Goal: Task Accomplishment & Management: Use online tool/utility

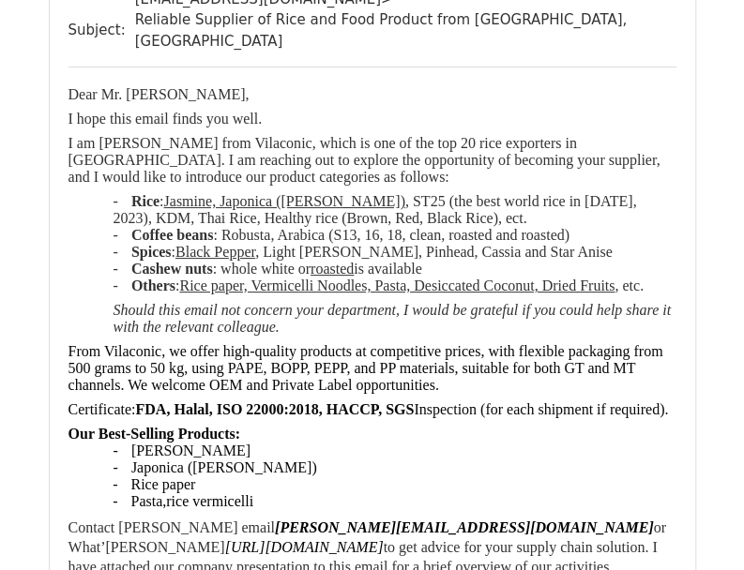
scroll to position [4690, 0]
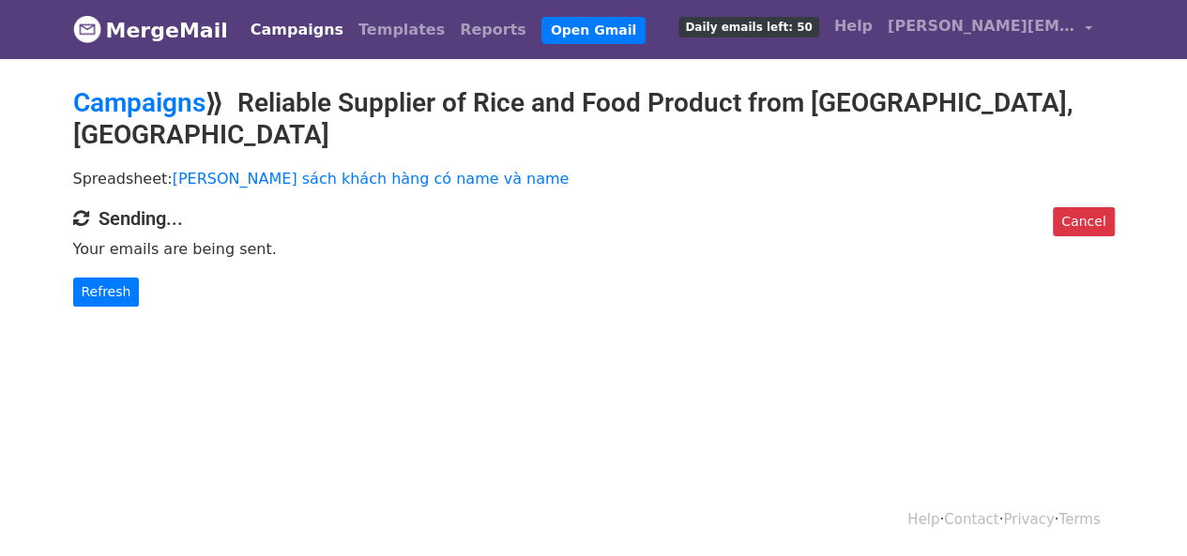
click at [962, 283] on body "MergeMail Campaigns Templates Reports Open Gmail Daily emails left: 50 Help tyl…" at bounding box center [593, 191] width 1187 height 382
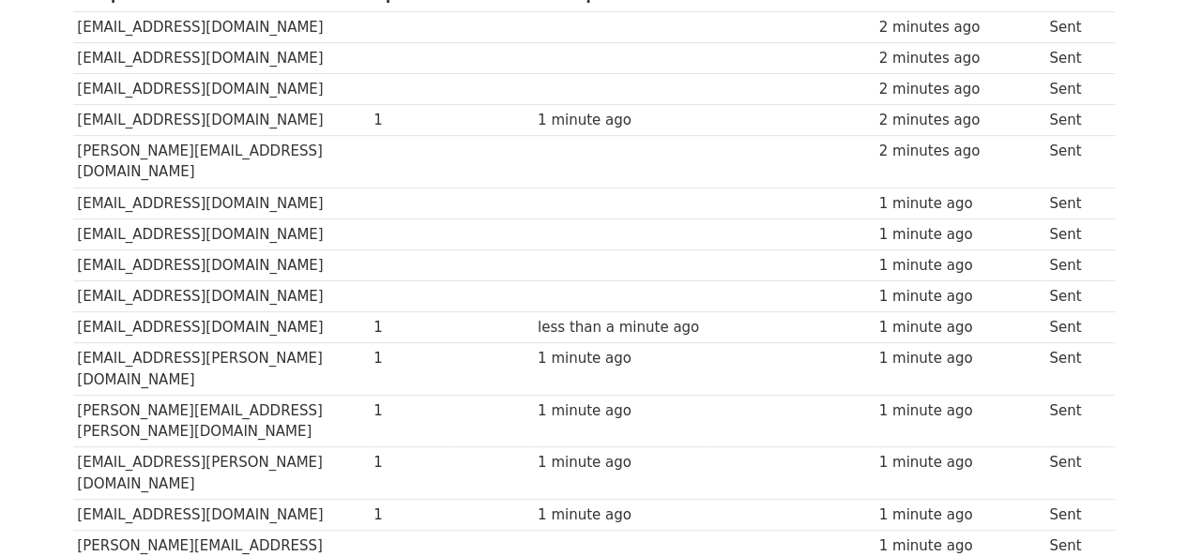
scroll to position [188, 0]
